Goal: Transaction & Acquisition: Purchase product/service

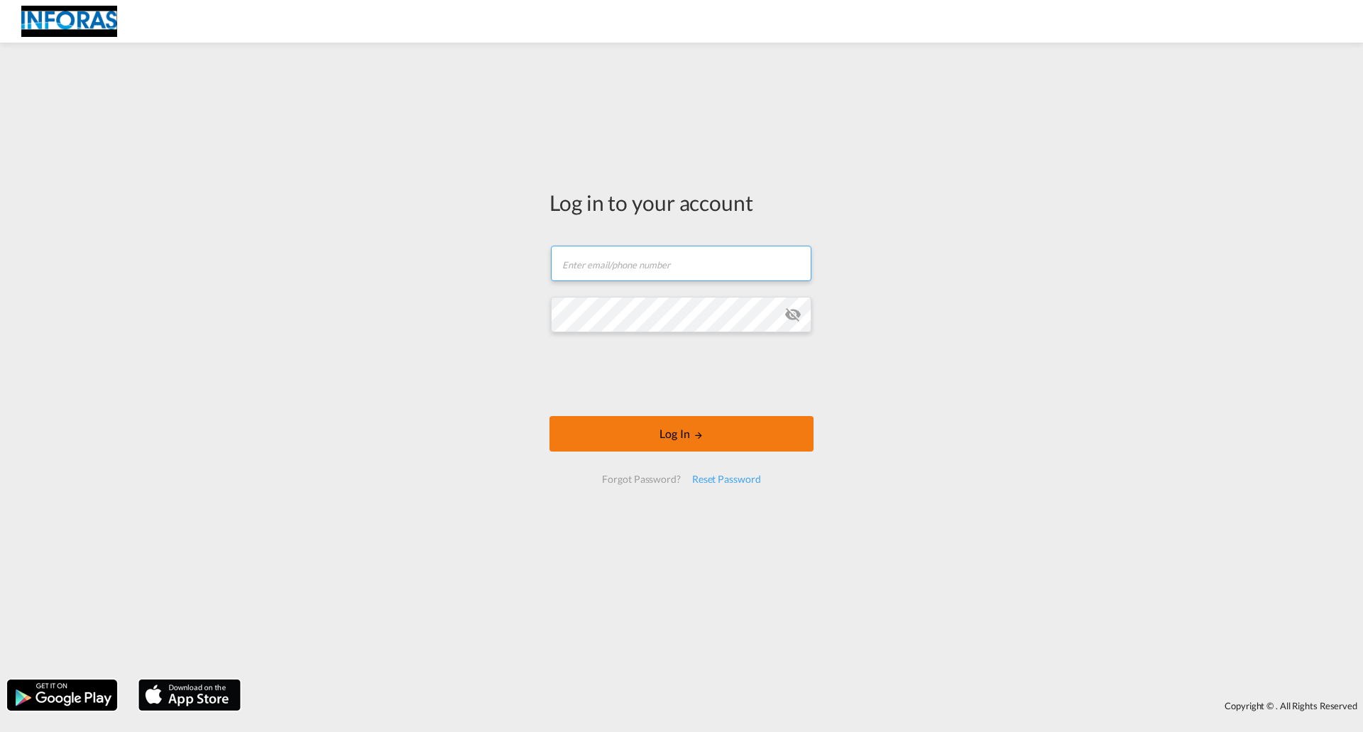
type input "[EMAIL_ADDRESS][DOMAIN_NAME]"
click at [711, 438] on button "Log In" at bounding box center [681, 433] width 264 height 35
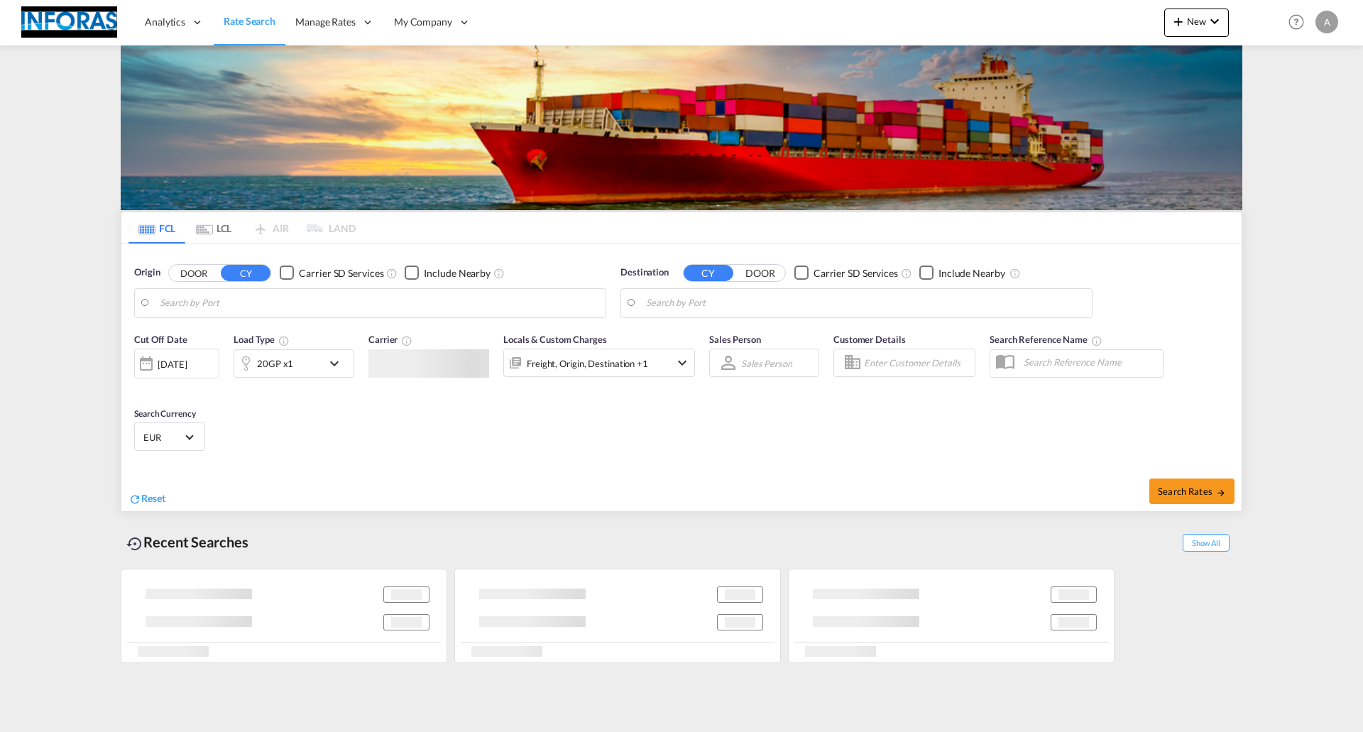
type input "[GEOGRAPHIC_DATA], DEBRV"
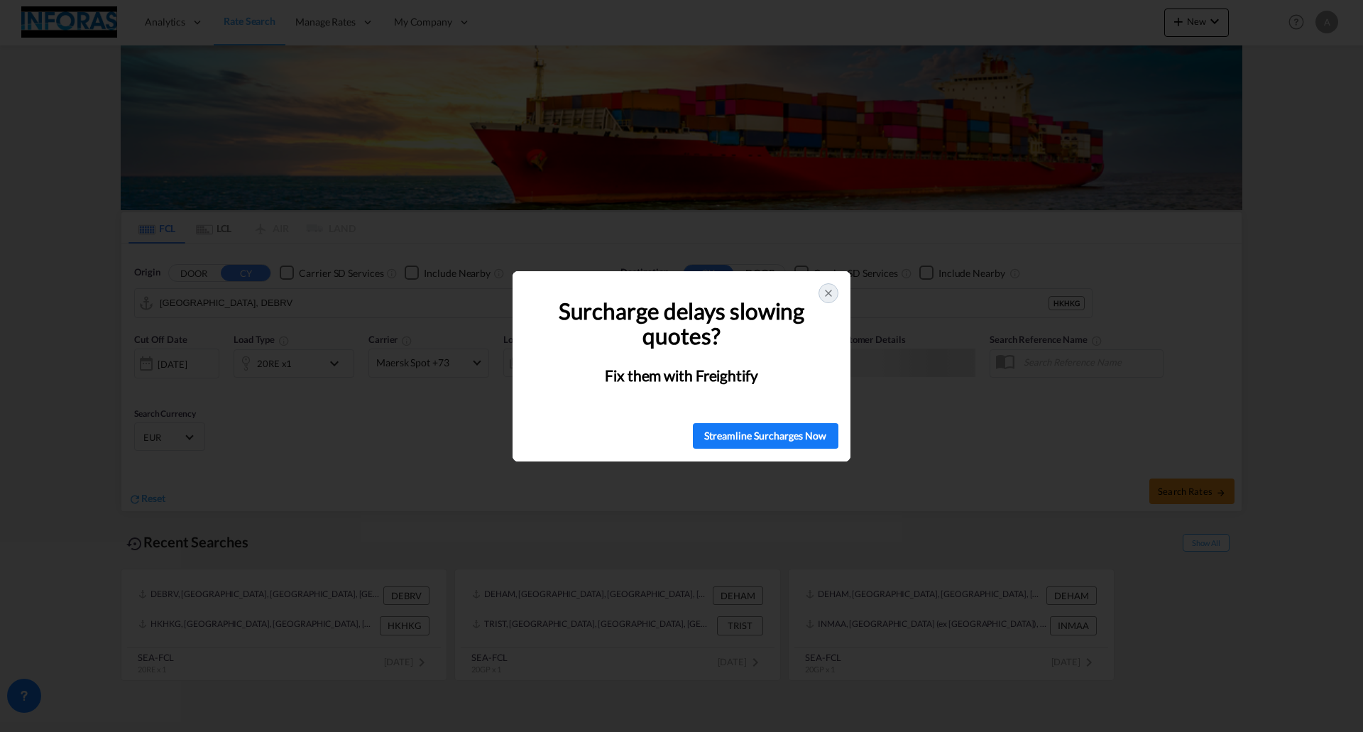
drag, startPoint x: 833, startPoint y: 296, endPoint x: 1009, endPoint y: 343, distance: 182.2
click at [833, 296] on icon at bounding box center [828, 292] width 11 height 11
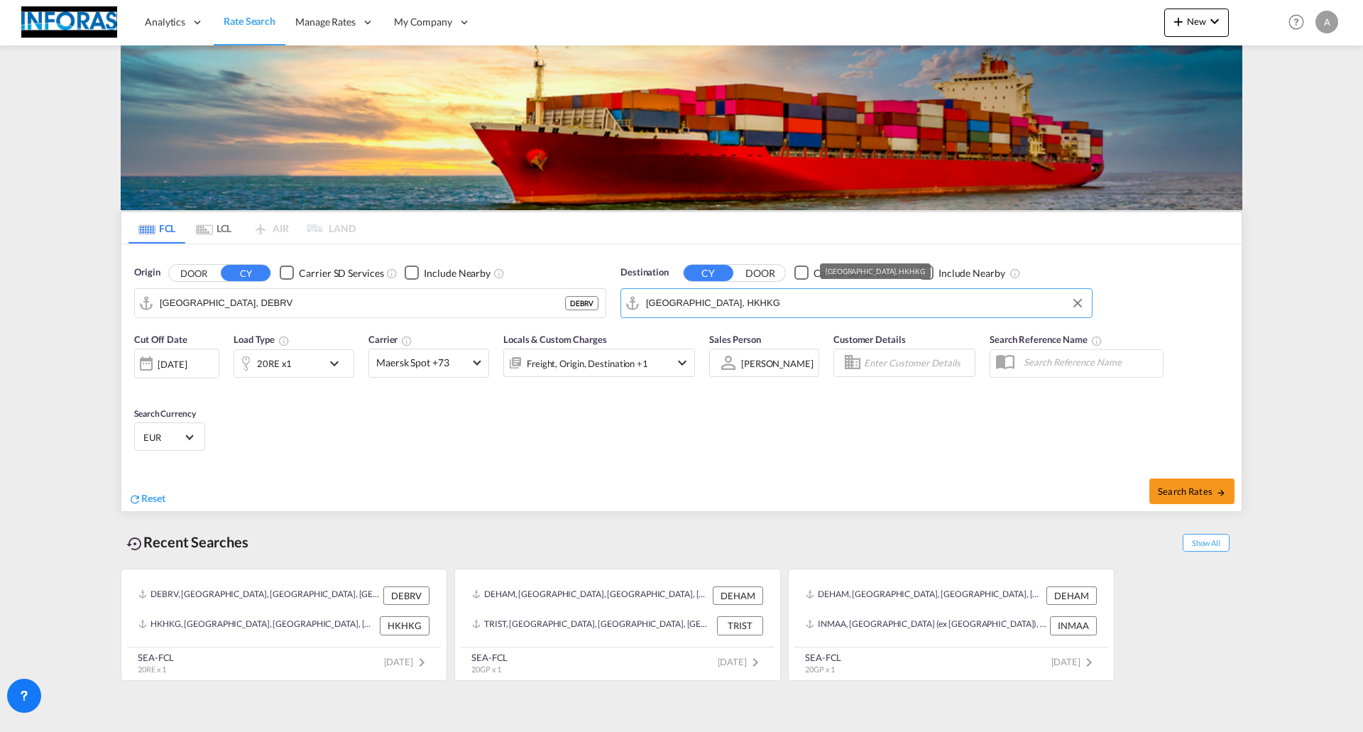
click at [742, 302] on input "[GEOGRAPHIC_DATA], HKHKG" at bounding box center [865, 302] width 439 height 21
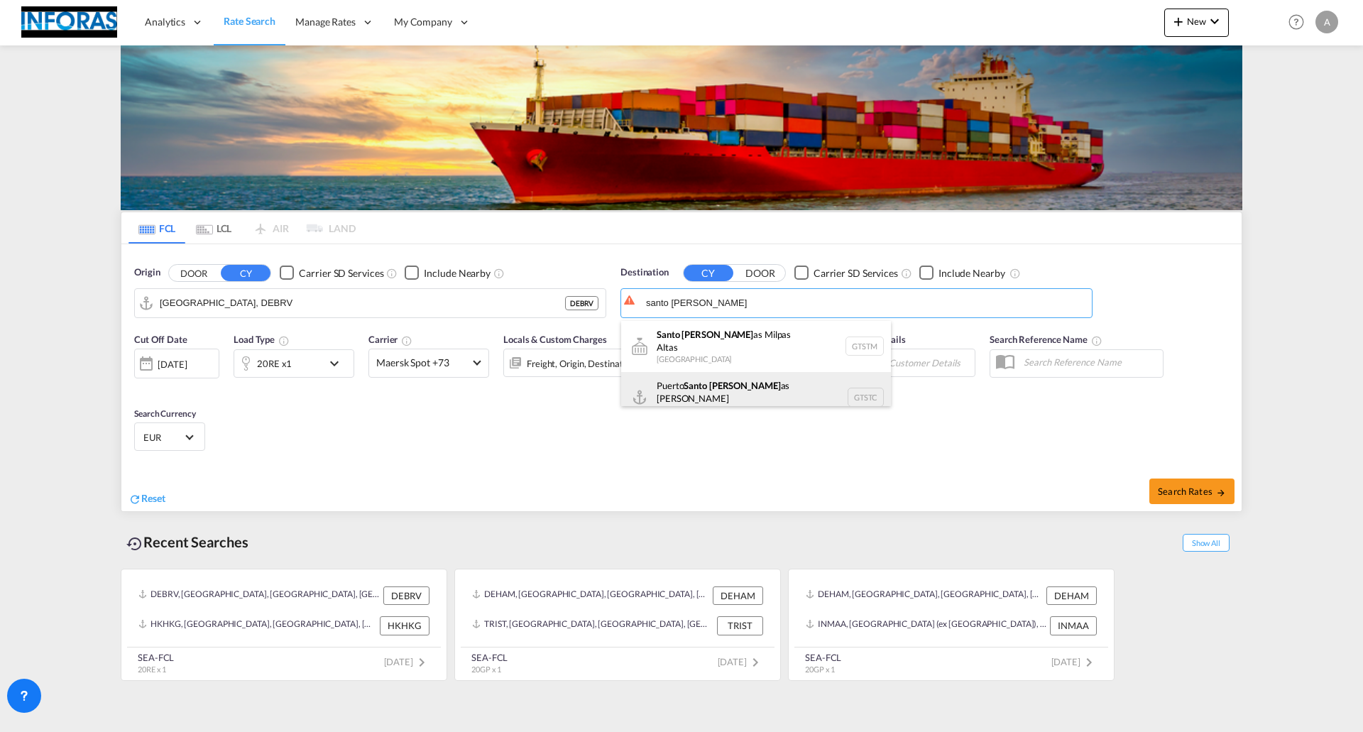
click at [742, 375] on div "Puerto Santo [PERSON_NAME] as de [GEOGRAPHIC_DATA] GTSTC" at bounding box center [756, 397] width 270 height 51
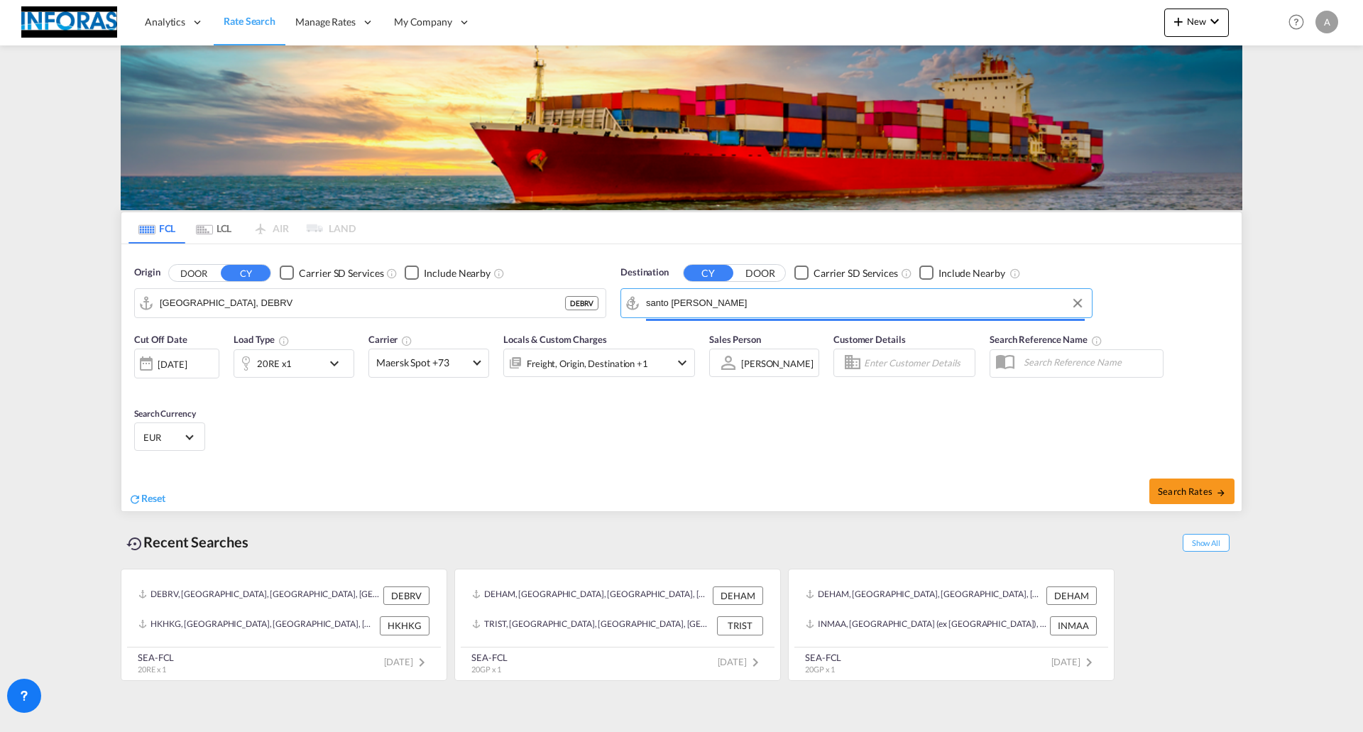
type input "Puerto Santo [PERSON_NAME], GTSTC"
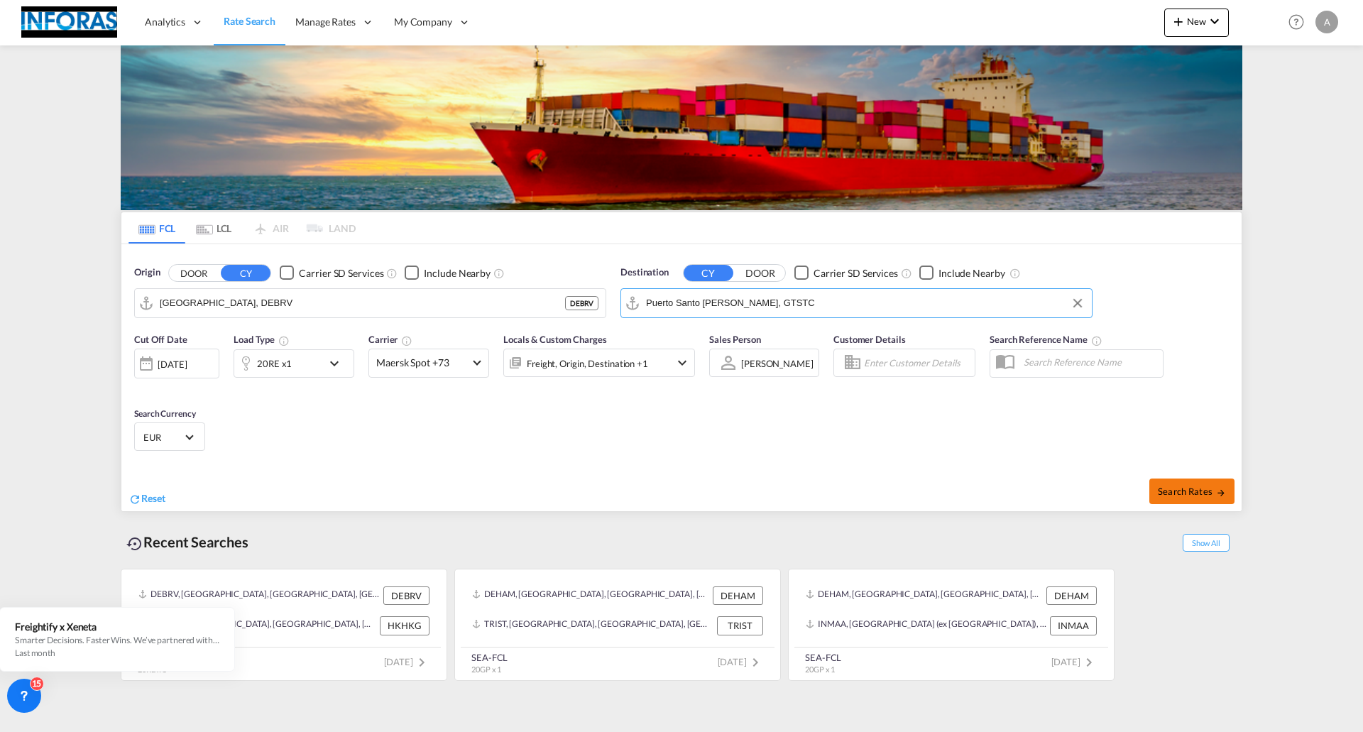
click at [1189, 498] on button "Search Rates" at bounding box center [1191, 491] width 85 height 26
type input "DEBRV to GTSTC / [DATE]"
